Goal: Information Seeking & Learning: Check status

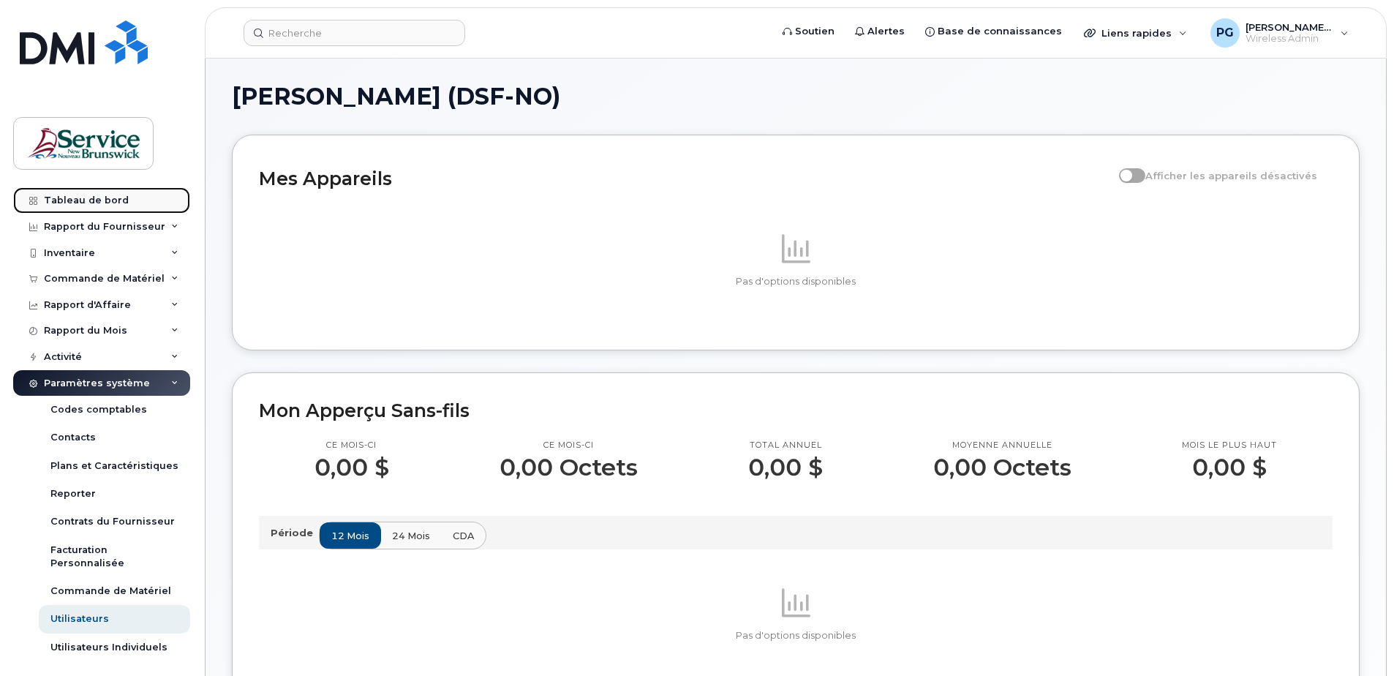
click at [79, 195] on div "Tableau de bord" at bounding box center [86, 201] width 85 height 12
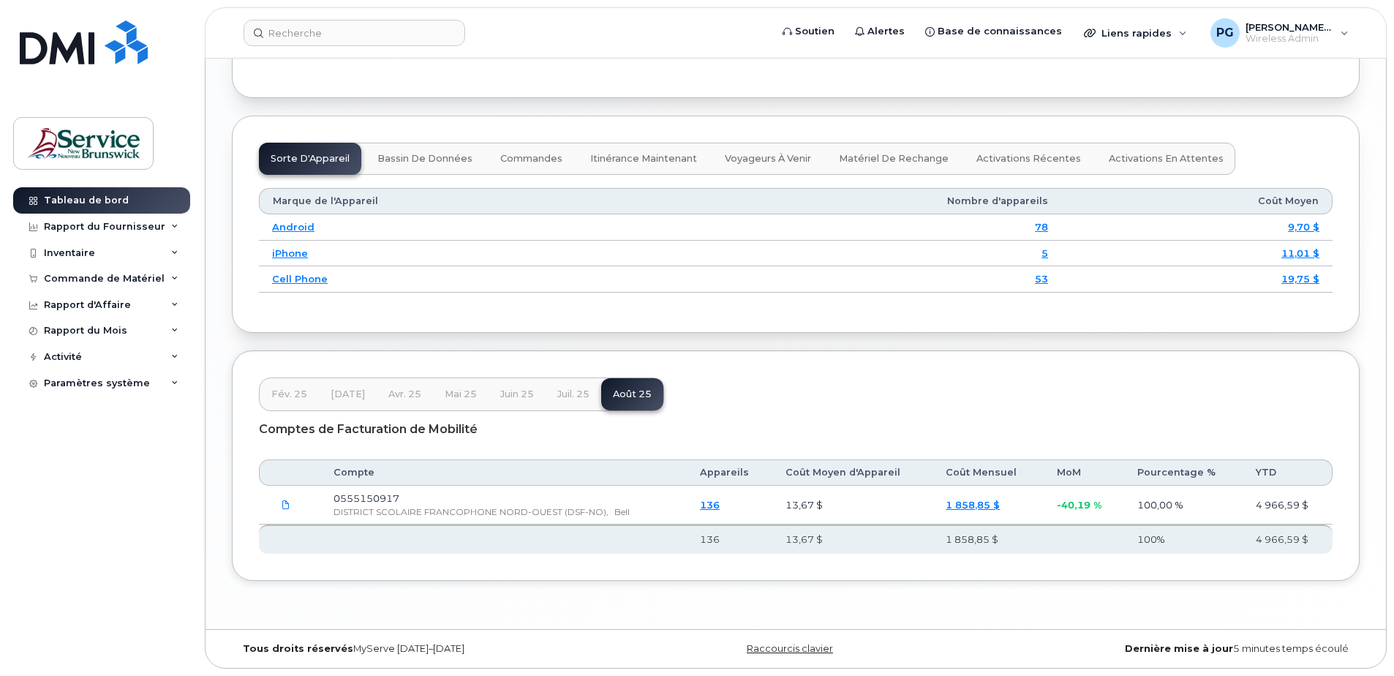
scroll to position [1701, 0]
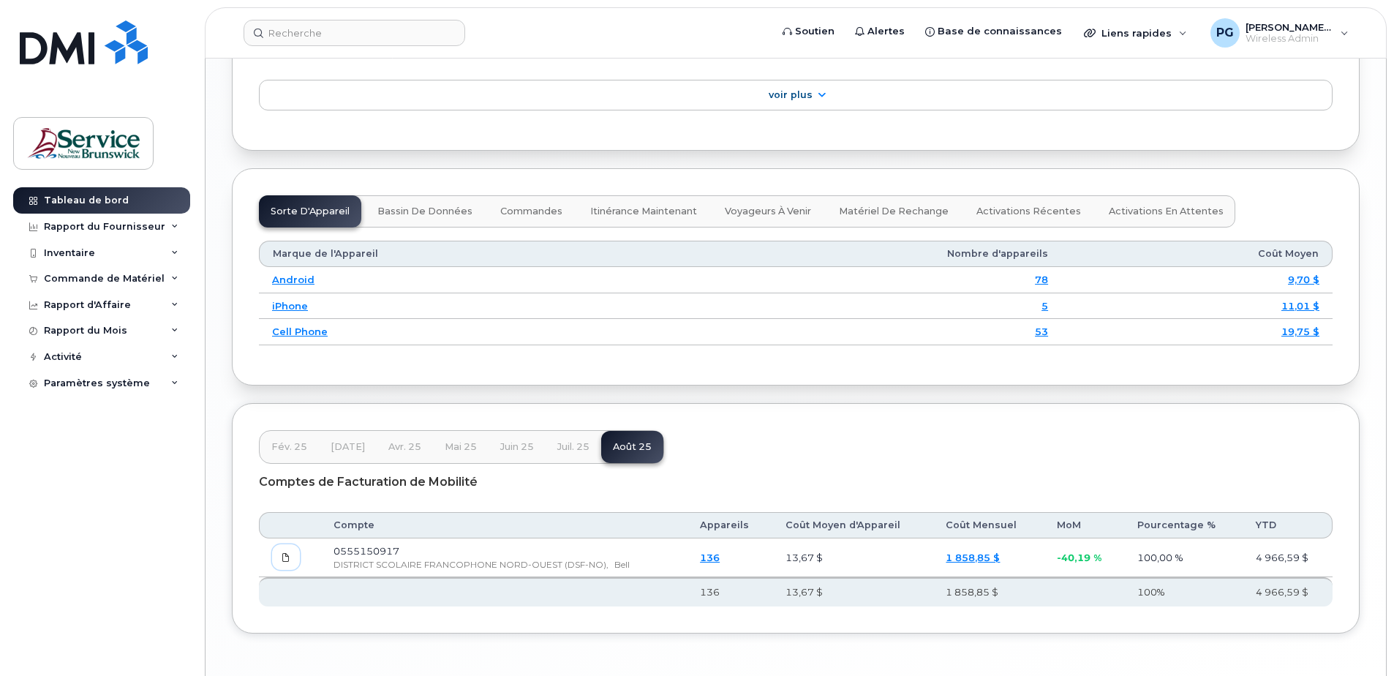
click at [290, 564] on span at bounding box center [285, 557] width 13 height 13
click at [385, 577] on td "0555150917 DISTRICT SCOLAIRE FRANCOPHONE NORD-OUEST (DSF-NO), Bell" at bounding box center [503, 557] width 366 height 39
click at [166, 230] on div "Rapport du Fournisseur" at bounding box center [101, 227] width 177 height 26
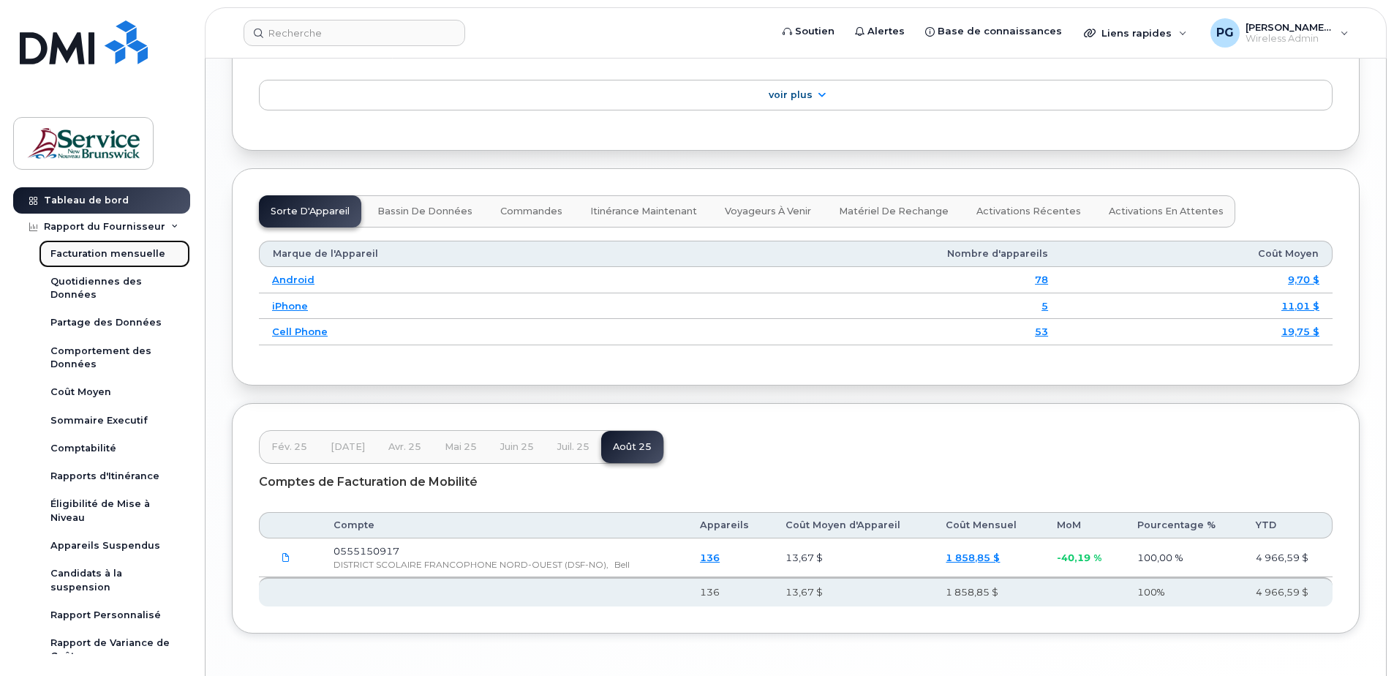
click at [146, 255] on div "Facturation mensuelle" at bounding box center [107, 253] width 115 height 13
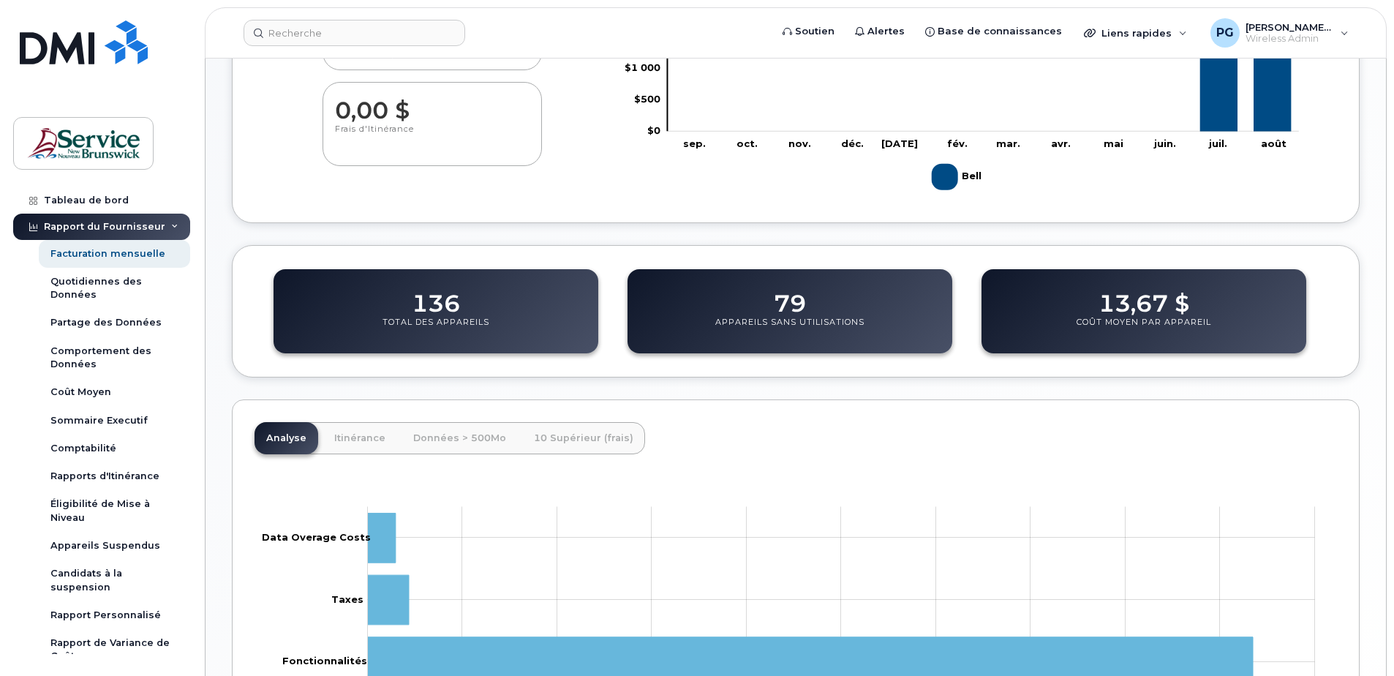
scroll to position [396, 0]
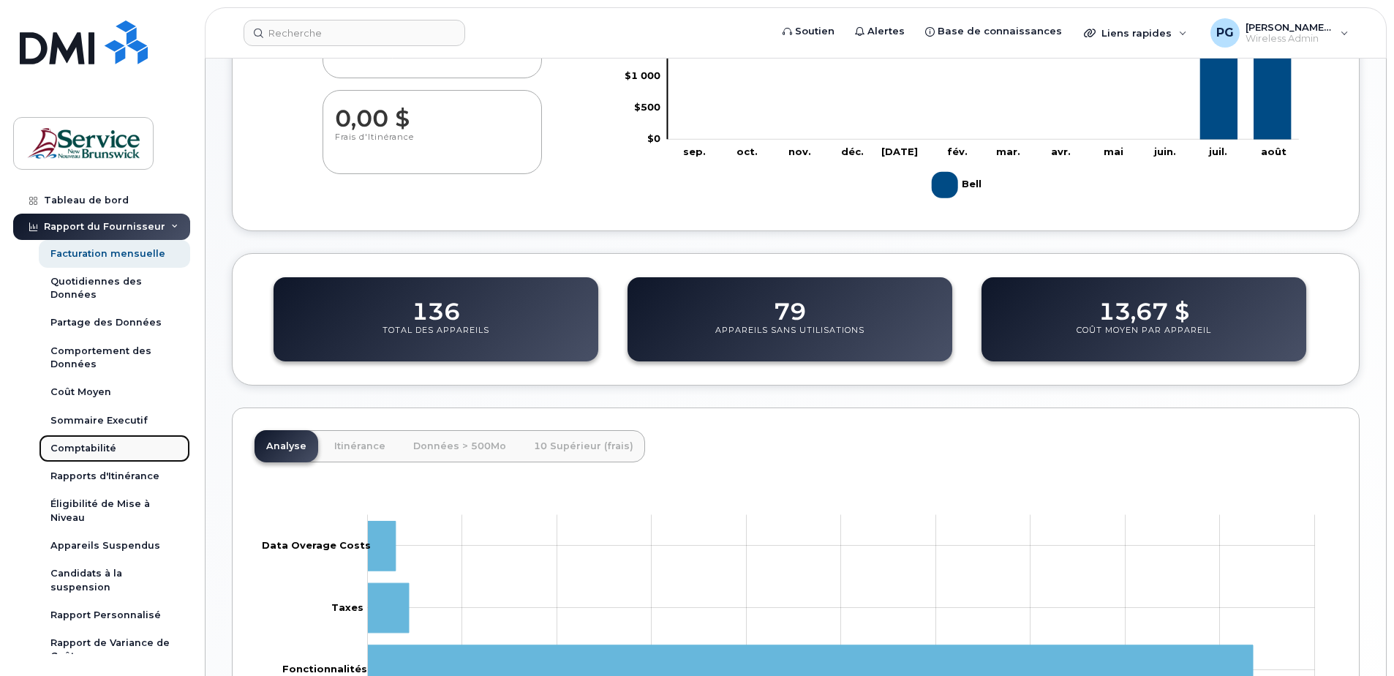
click at [117, 448] on link "Comptabilité" at bounding box center [114, 448] width 151 height 28
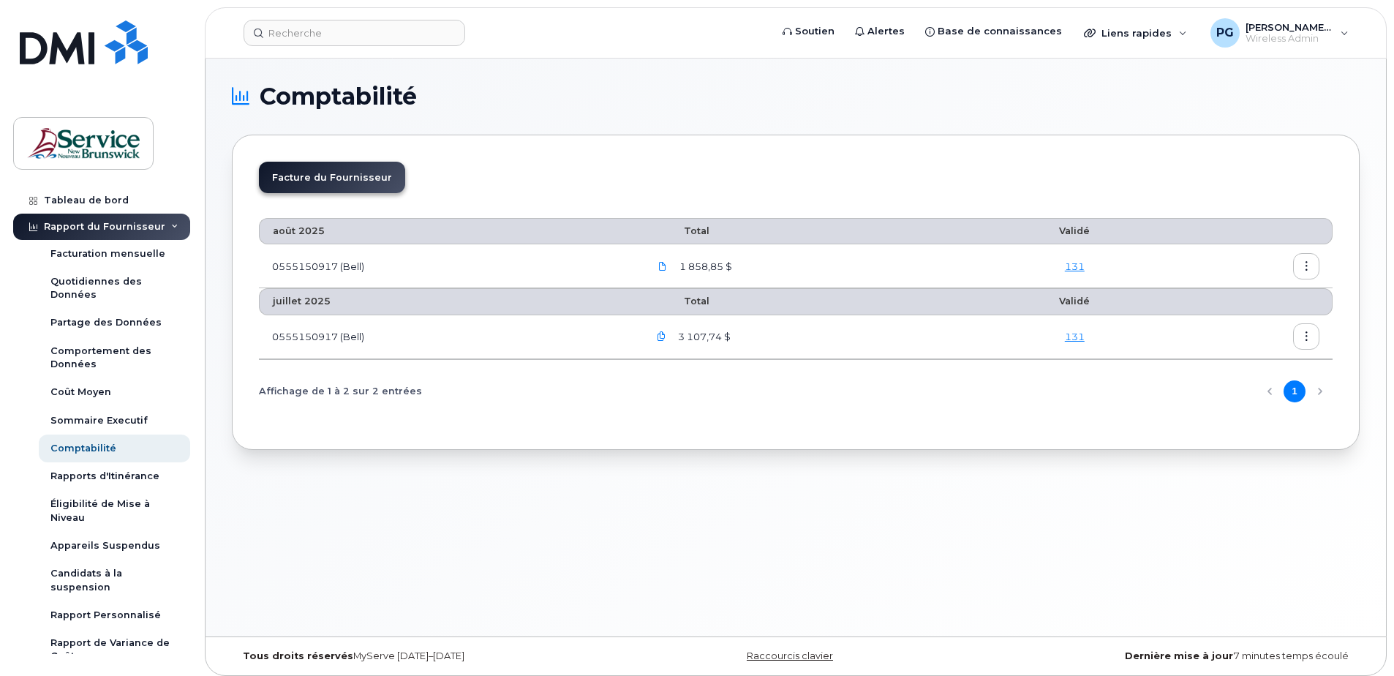
click at [1304, 269] on icon "button" at bounding box center [1307, 267] width 10 height 10
click at [1159, 269] on td "131" at bounding box center [1073, 266] width 181 height 44
click at [708, 265] on span "1 858,85 $" at bounding box center [704, 267] width 56 height 14
click at [660, 264] on span at bounding box center [662, 266] width 13 height 13
click at [1306, 266] on icon "button" at bounding box center [1307, 267] width 10 height 10
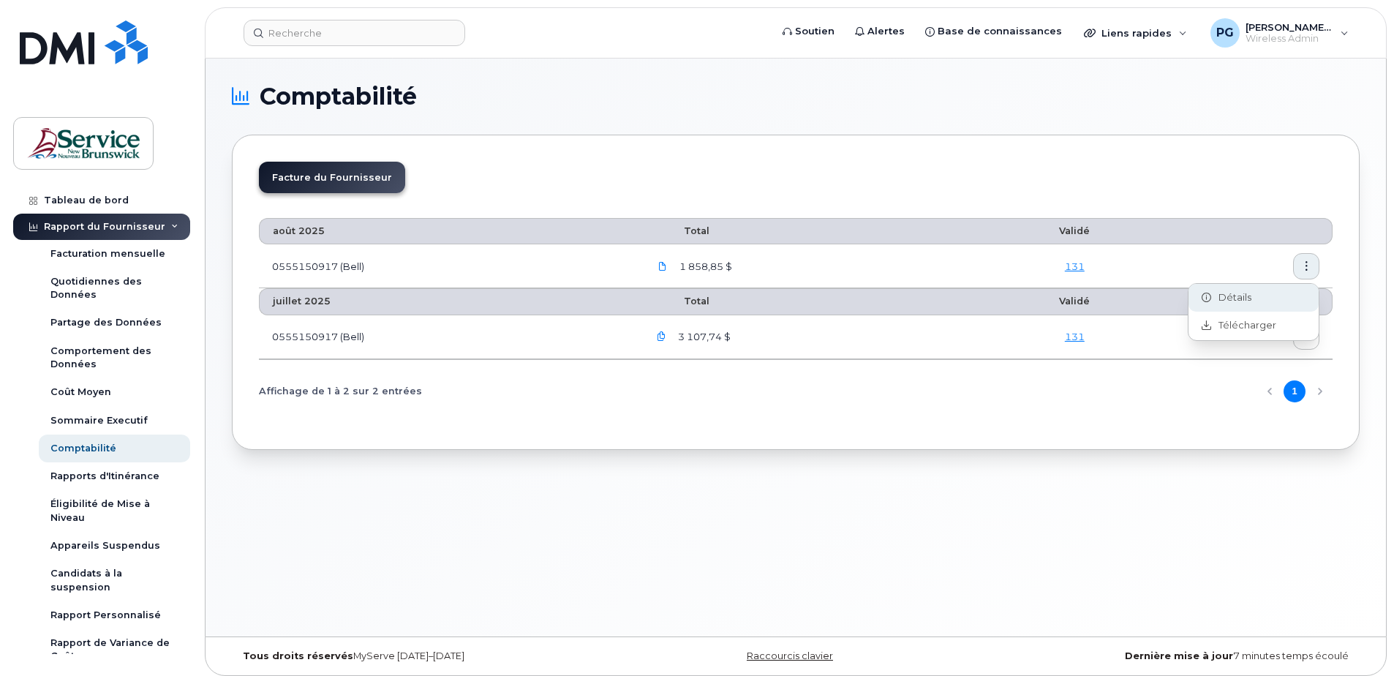
click at [1267, 295] on div "Détails" at bounding box center [1253, 298] width 130 height 28
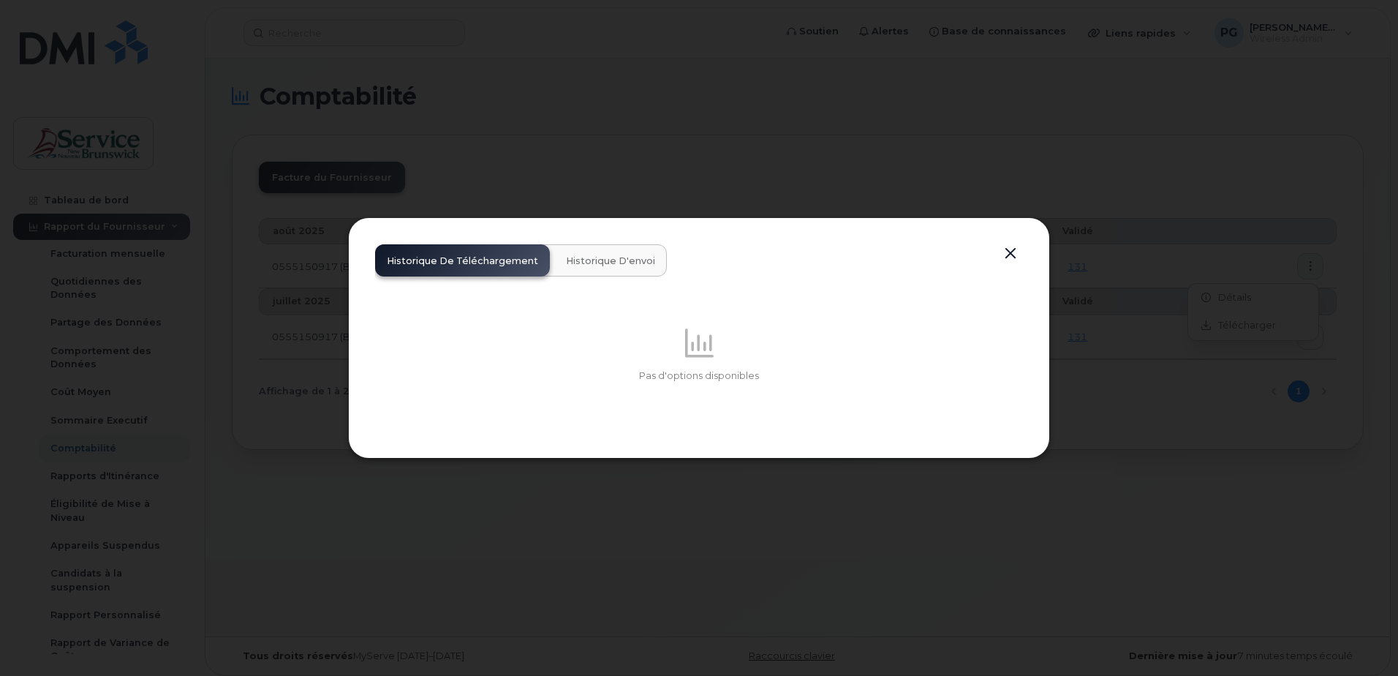
click at [1005, 253] on button "button" at bounding box center [1011, 253] width 22 height 20
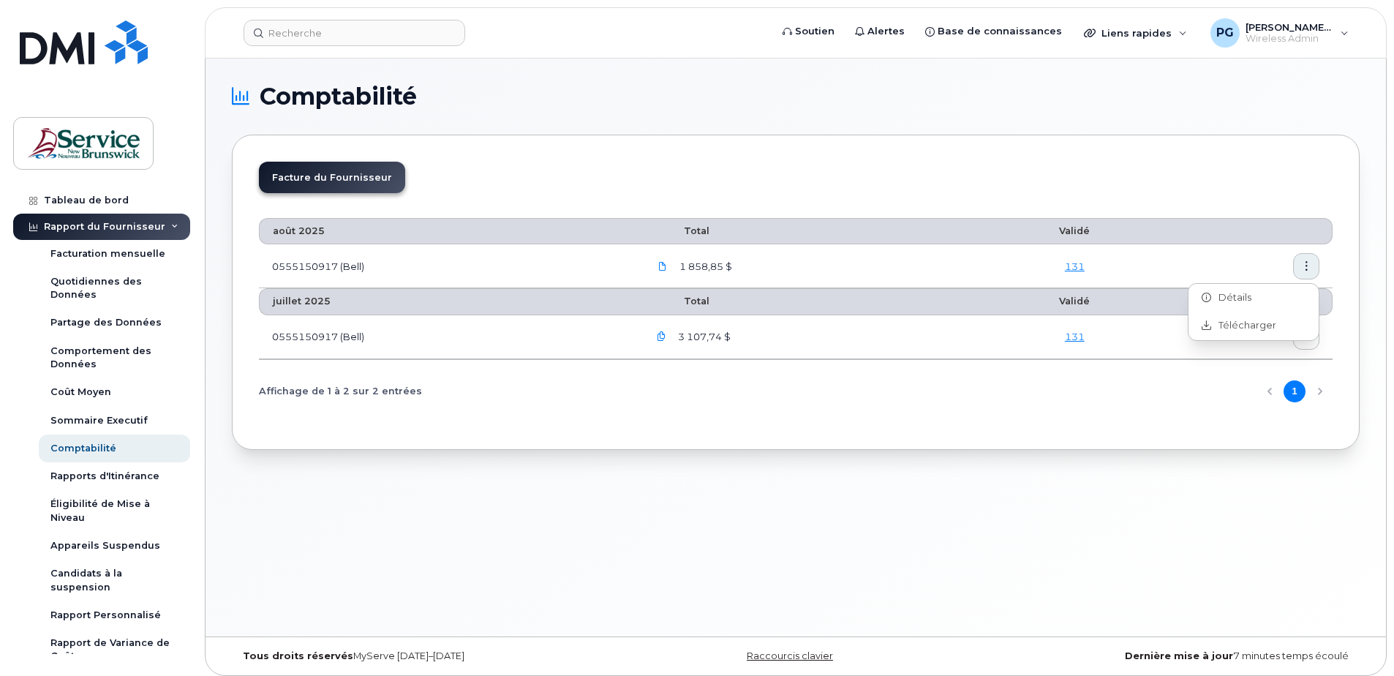
click at [426, 488] on div "Comptabilité Facture du Fournisseur août 2025 Total Validé 0555150917 (Bell) 1 …" at bounding box center [795, 347] width 1180 height 578
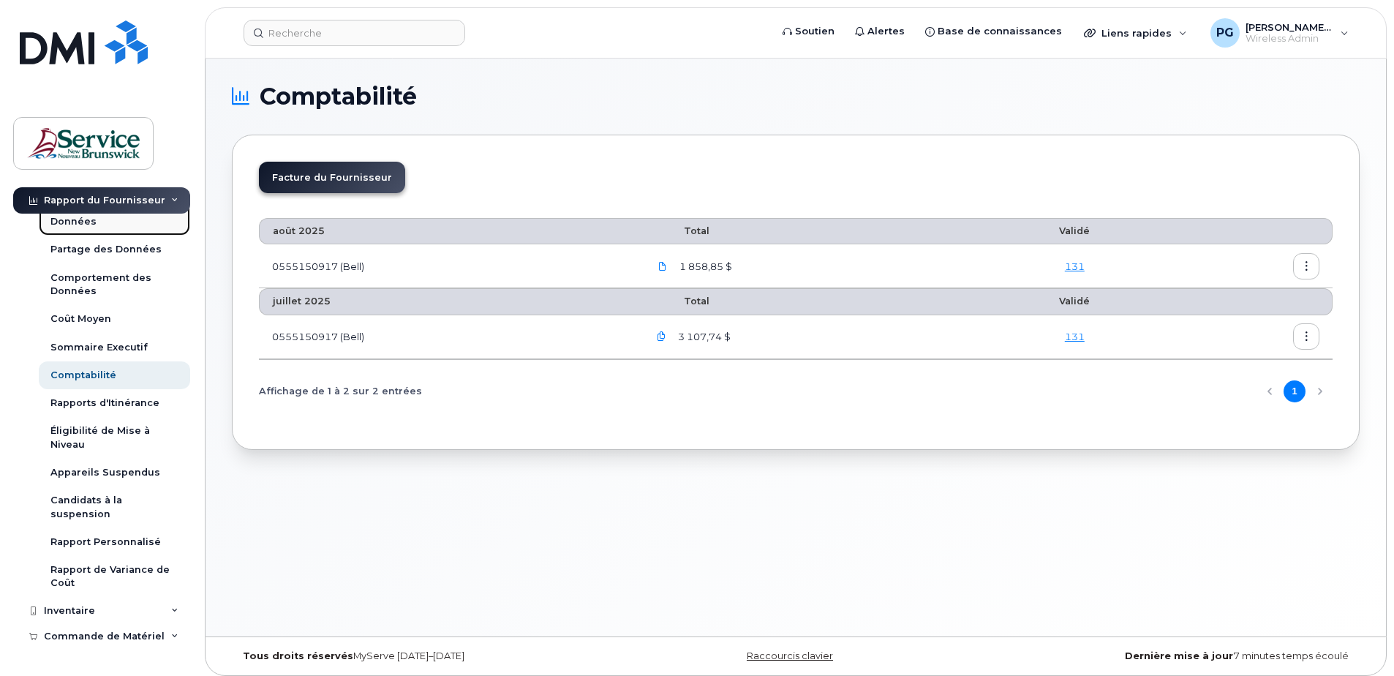
click at [93, 227] on div "Quotidiennes des Données" at bounding box center [114, 215] width 128 height 27
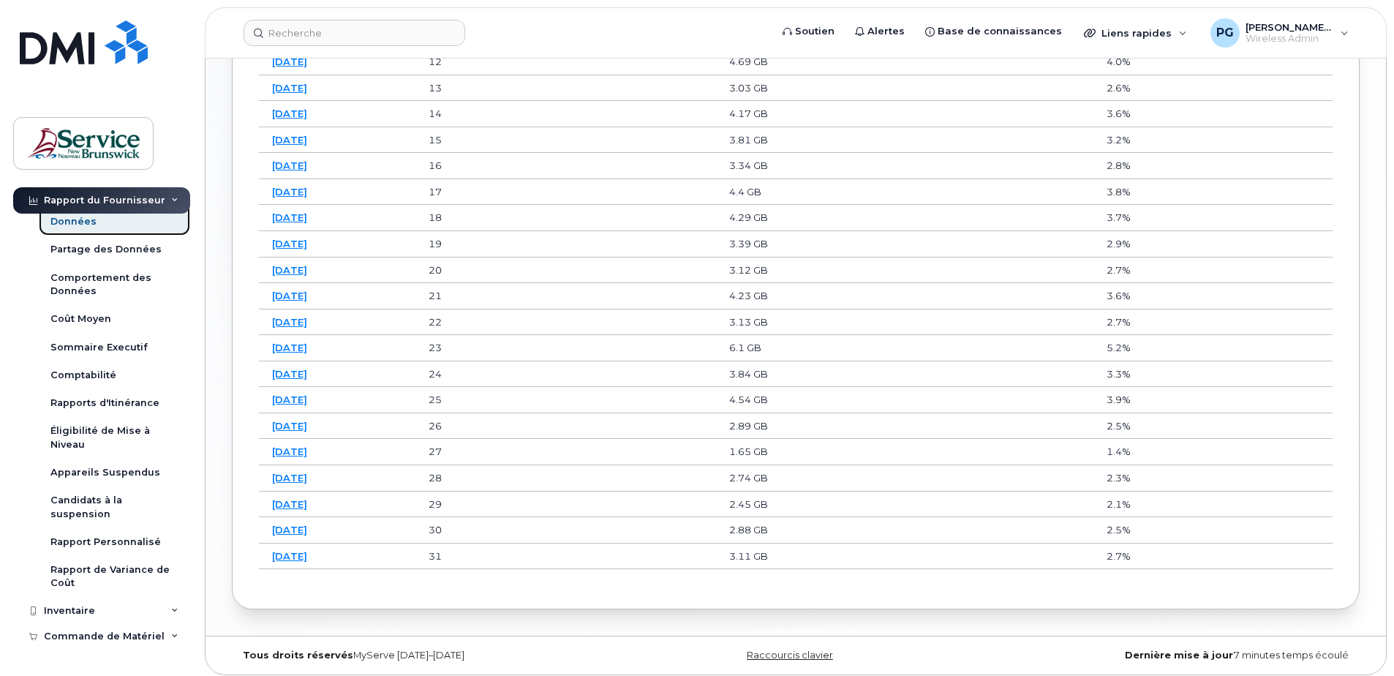
scroll to position [1140, 0]
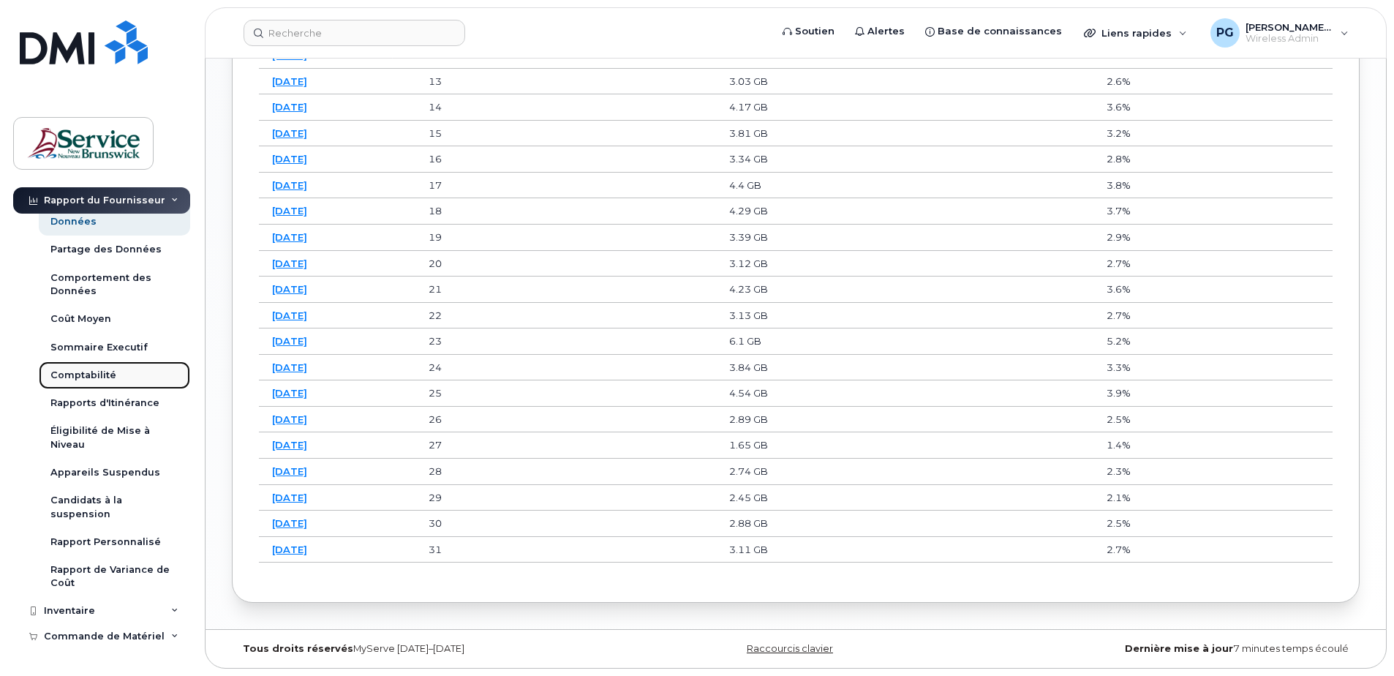
click at [117, 379] on link "Comptabilité" at bounding box center [114, 375] width 151 height 28
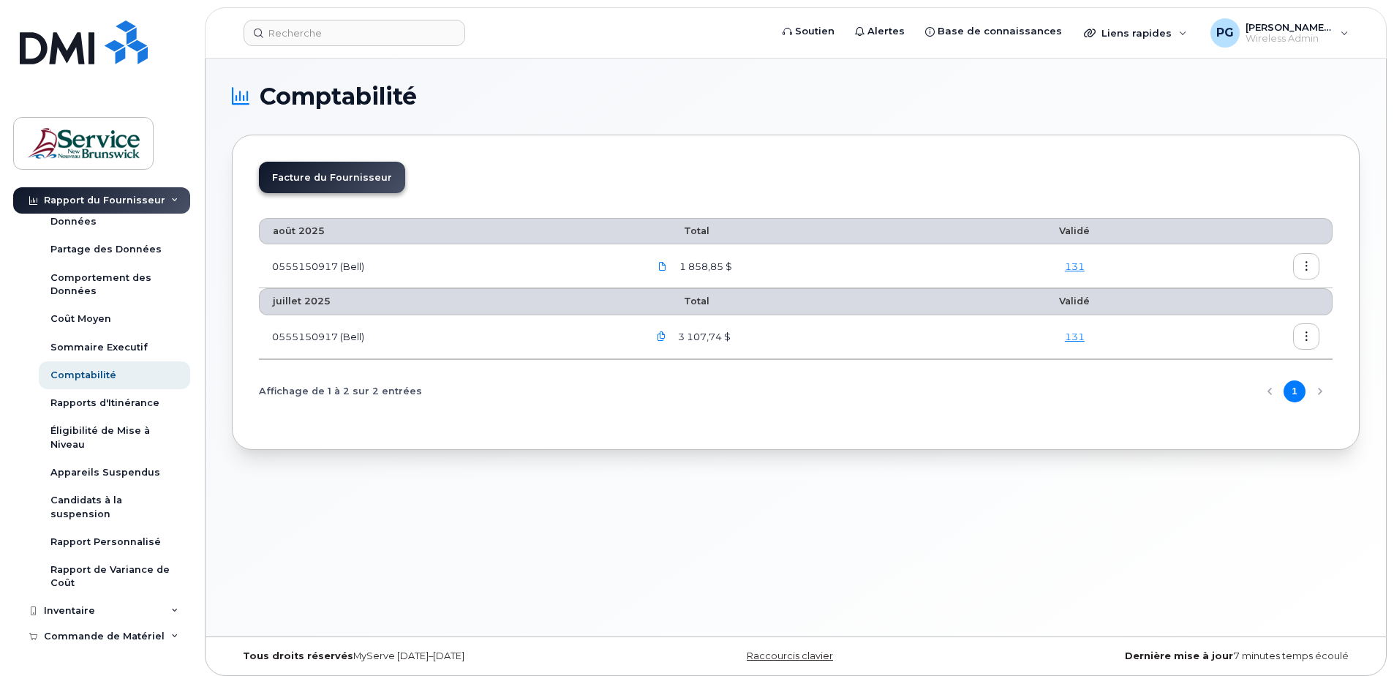
click at [336, 187] on li "Facture du Fournisseur" at bounding box center [332, 177] width 146 height 31
click at [341, 169] on li "Facture du Fournisseur" at bounding box center [332, 177] width 146 height 31
click at [103, 542] on div "Rapport Personnalisé" at bounding box center [105, 541] width 110 height 13
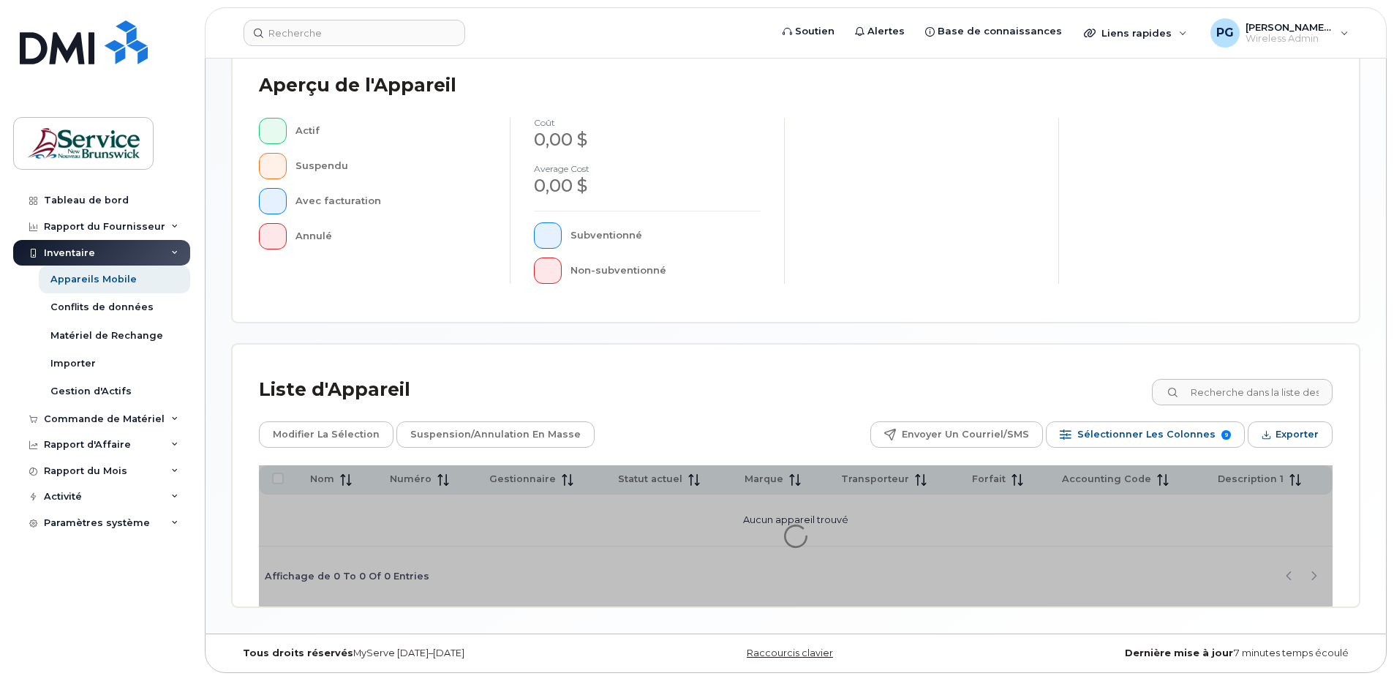
scroll to position [334, 0]
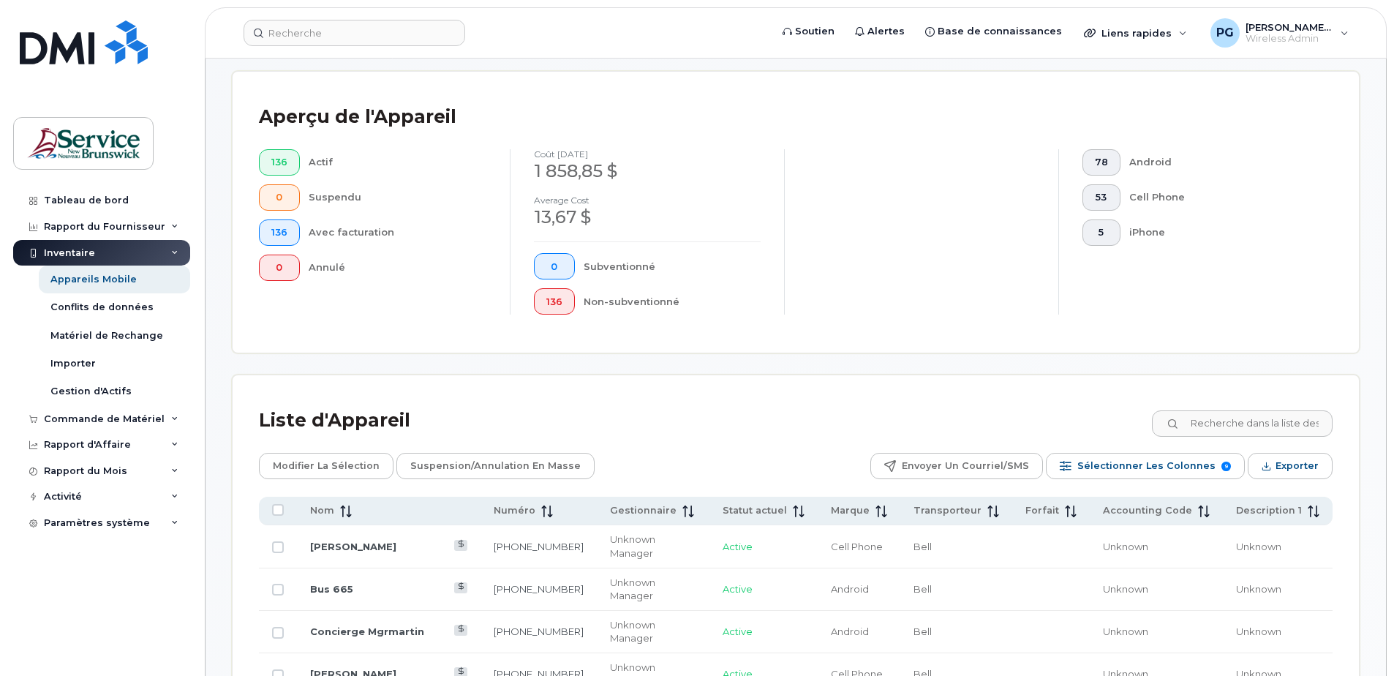
scroll to position [407, 0]
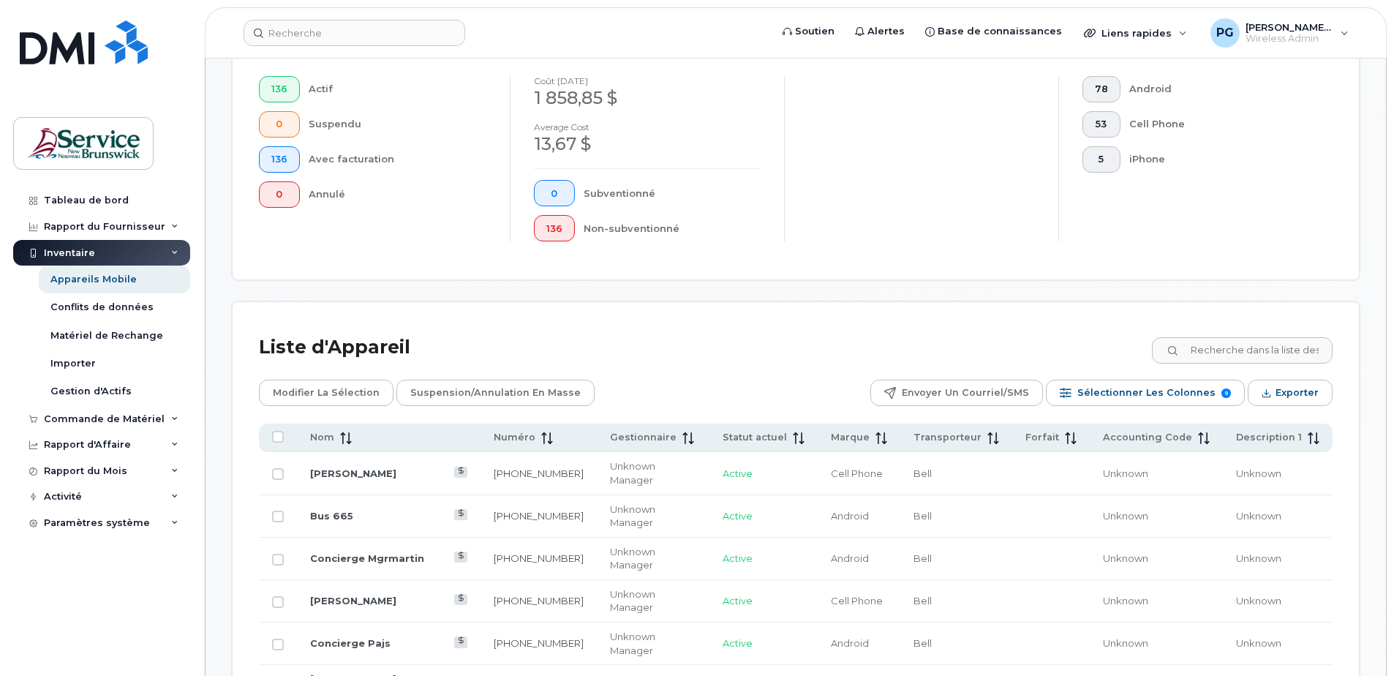
click at [122, 254] on div "Inventaire" at bounding box center [101, 253] width 177 height 26
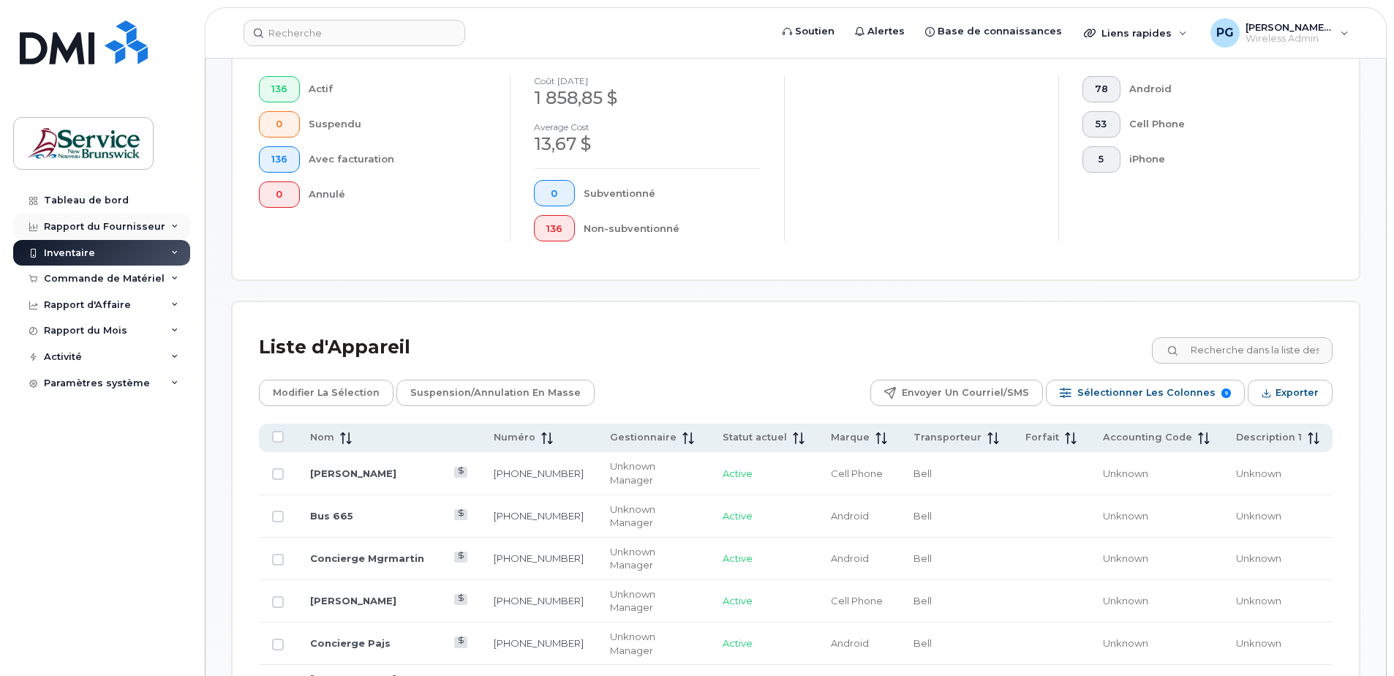
click at [144, 227] on div "Rapport du Fournisseur" at bounding box center [104, 227] width 121 height 12
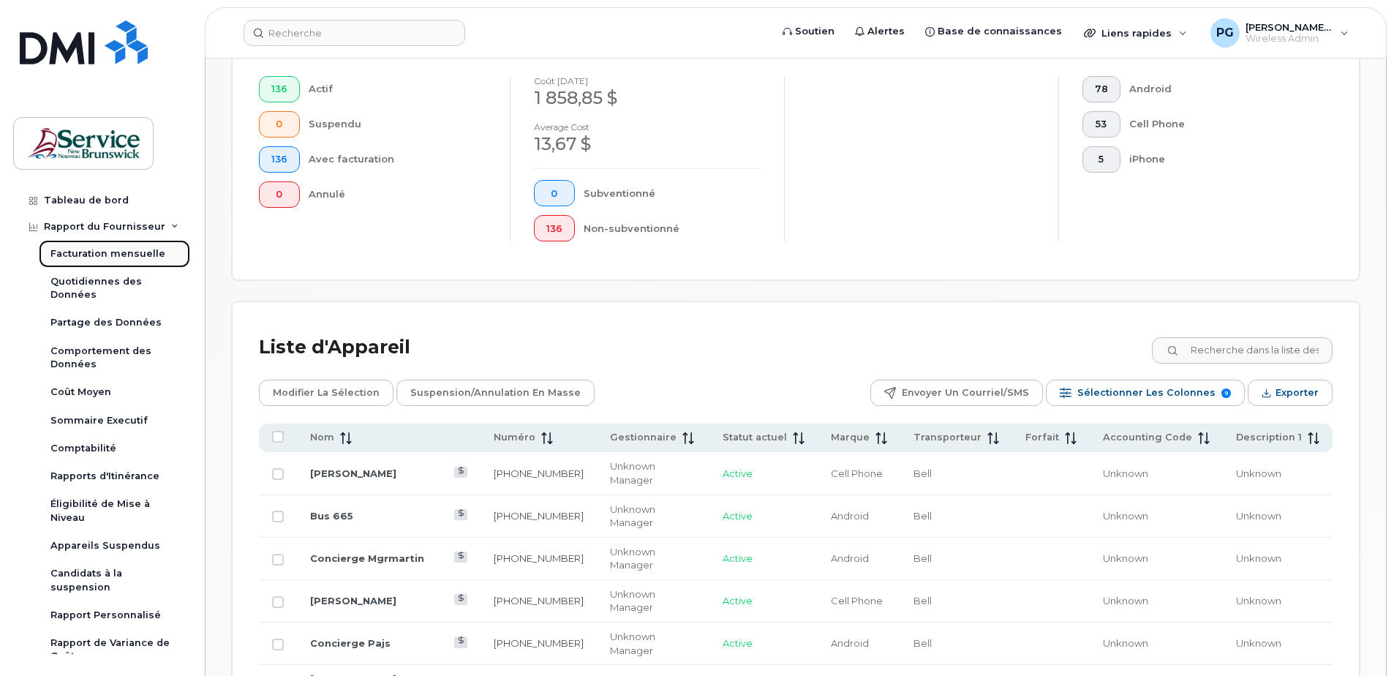
click at [140, 257] on div "Facturation mensuelle" at bounding box center [107, 253] width 115 height 13
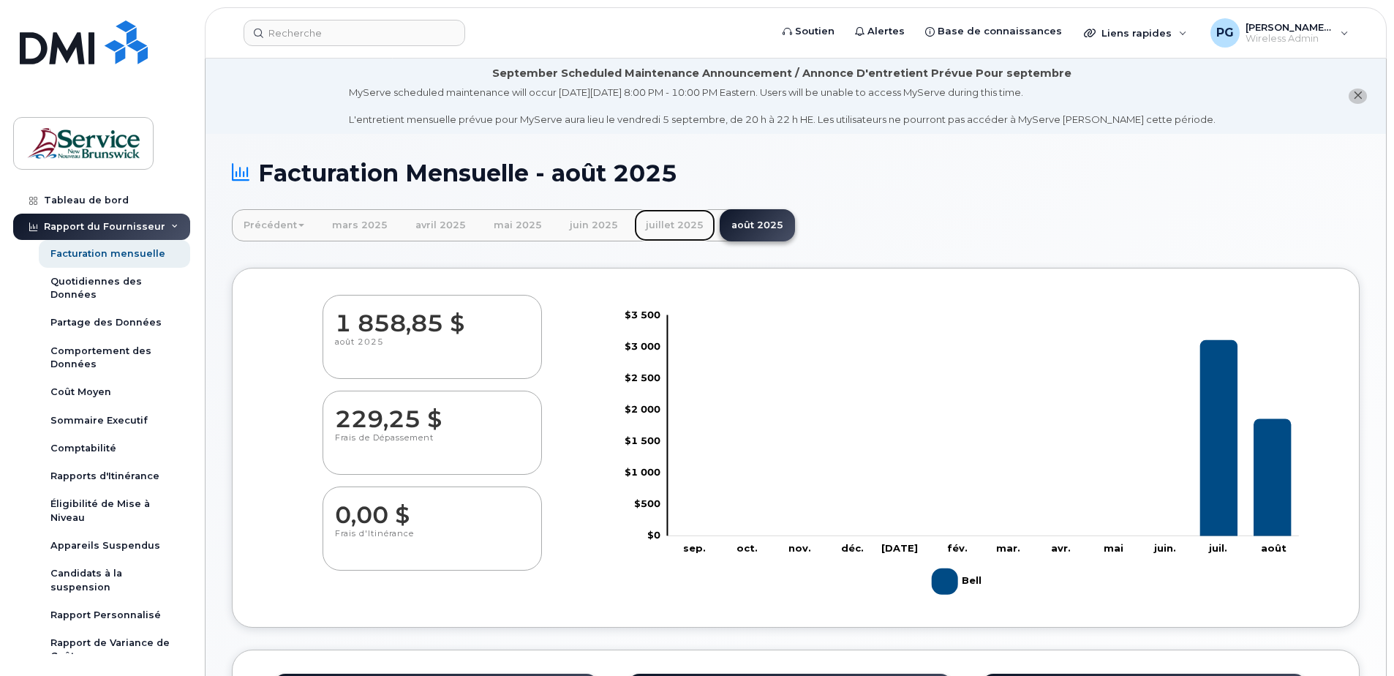
click at [687, 221] on link "juillet 2025" at bounding box center [674, 225] width 81 height 32
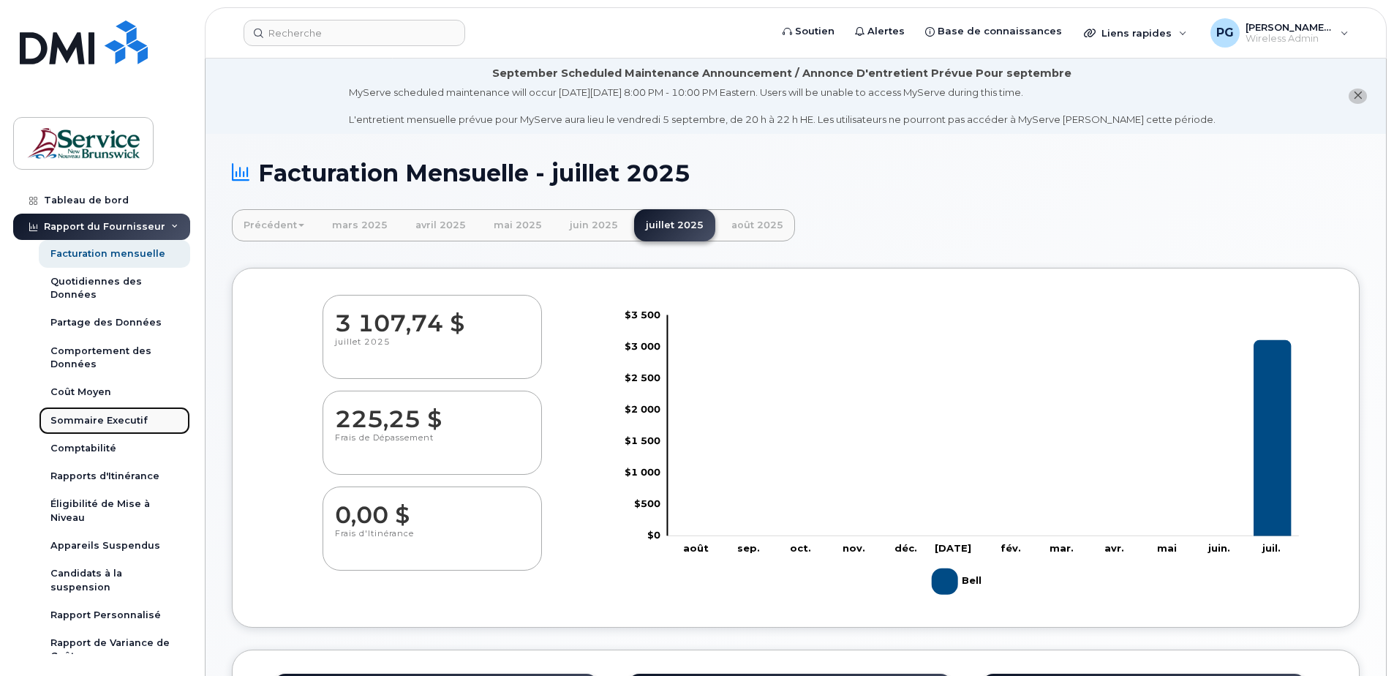
click at [115, 412] on link "Sommaire Executif" at bounding box center [114, 421] width 151 height 28
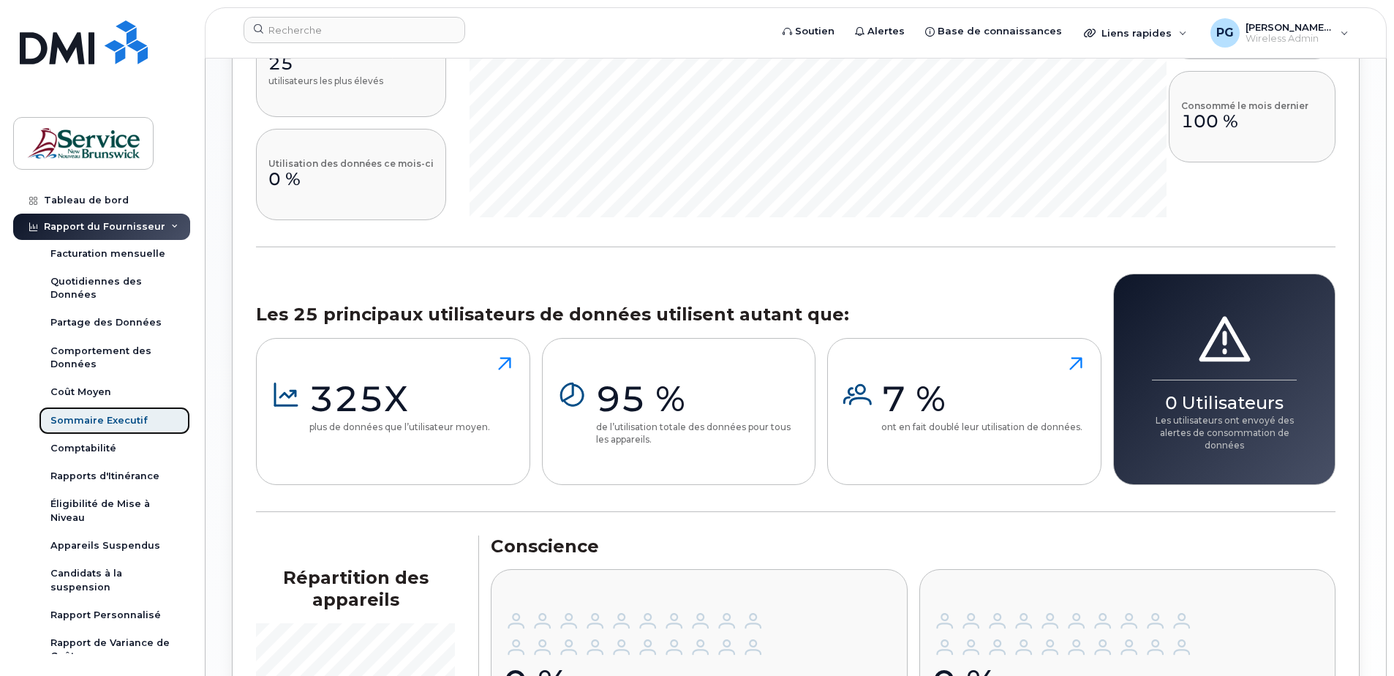
scroll to position [1238, 0]
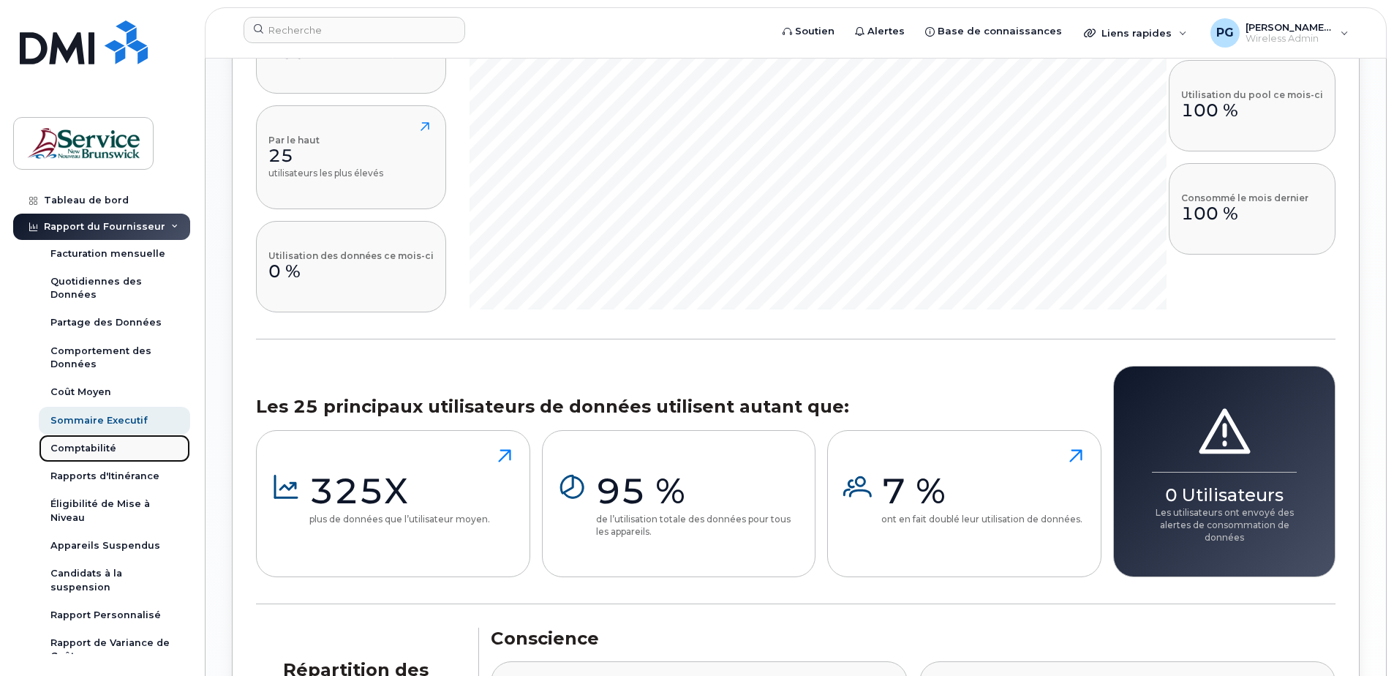
click at [83, 443] on div "Comptabilité" at bounding box center [83, 448] width 66 height 13
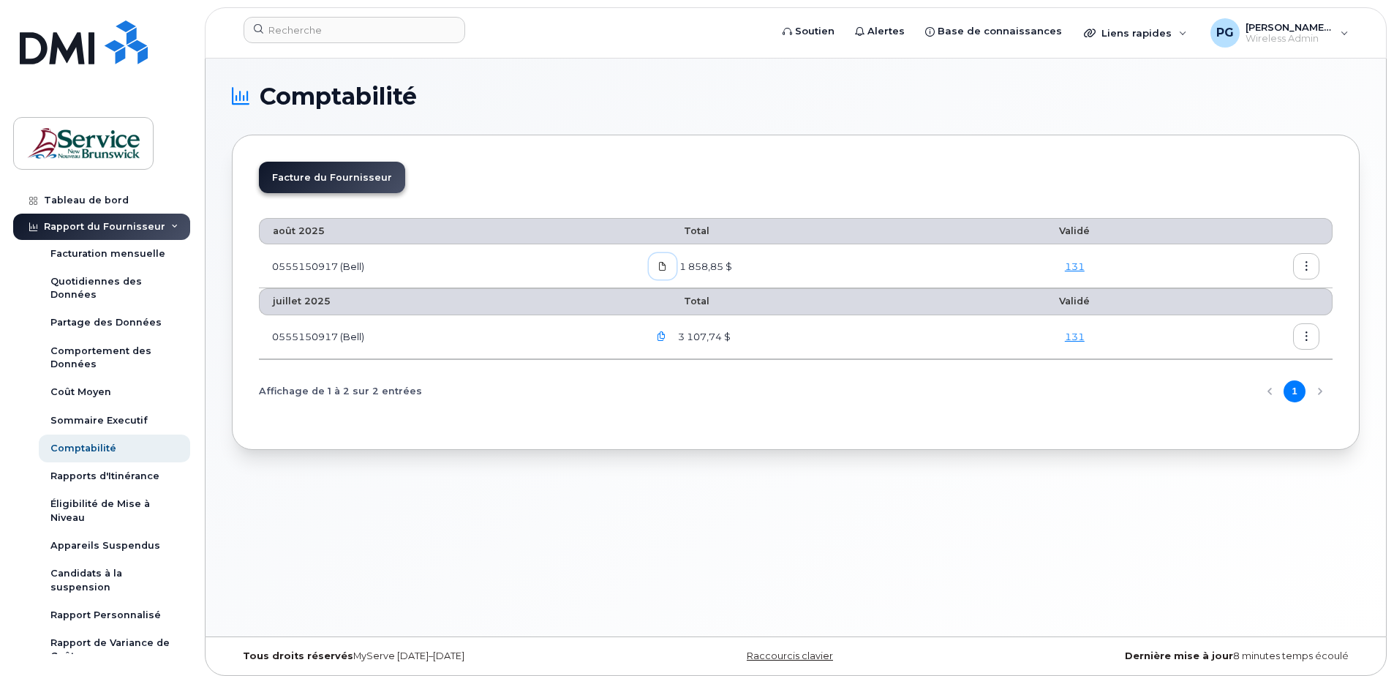
click at [665, 272] on span at bounding box center [662, 266] width 13 height 13
click at [663, 344] on button "button" at bounding box center [662, 336] width 26 height 26
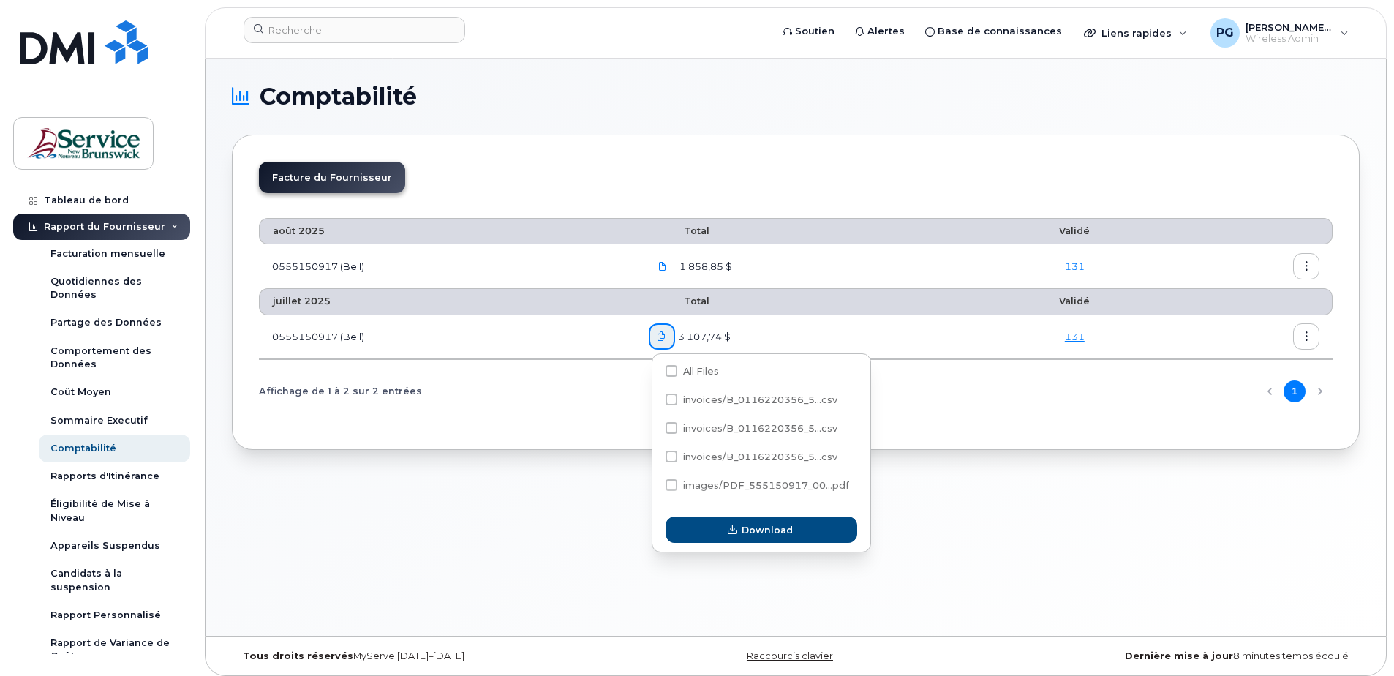
click at [618, 382] on div "Affichage de 1 à 2 sur 2 entrées 1" at bounding box center [795, 391] width 1073 height 37
